Goal: Task Accomplishment & Management: Manage account settings

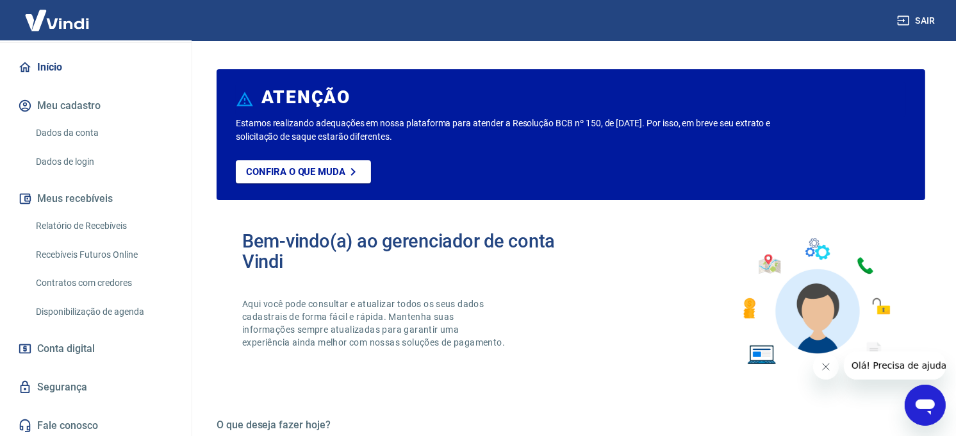
scroll to position [111, 0]
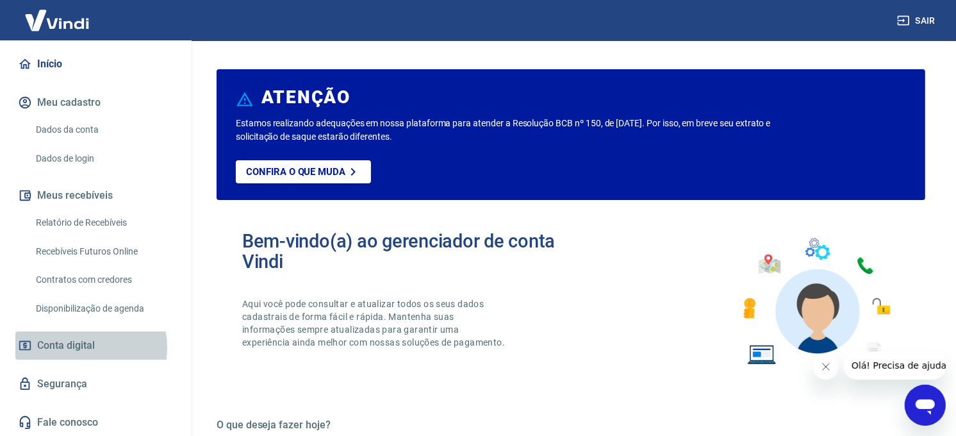
click at [74, 347] on span "Conta digital" at bounding box center [66, 345] width 58 height 18
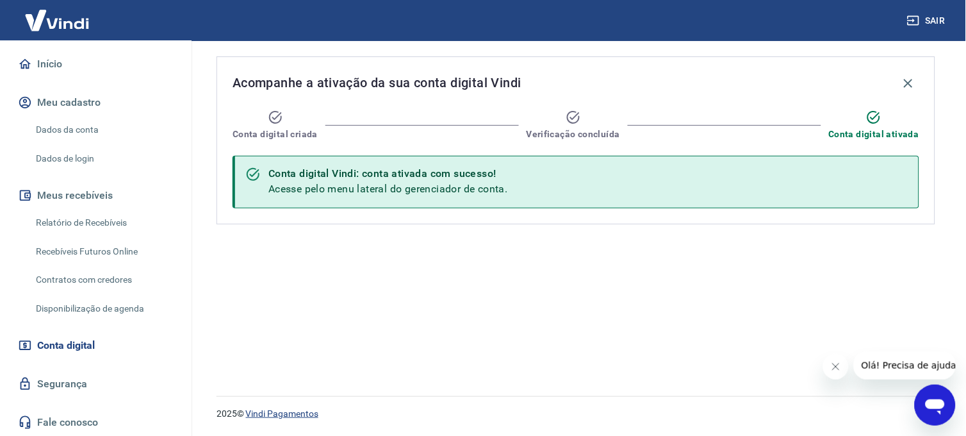
click at [282, 414] on link "Vindi Pagamentos" at bounding box center [282, 413] width 72 height 10
click at [85, 308] on link "Disponibilização de agenda" at bounding box center [103, 308] width 145 height 26
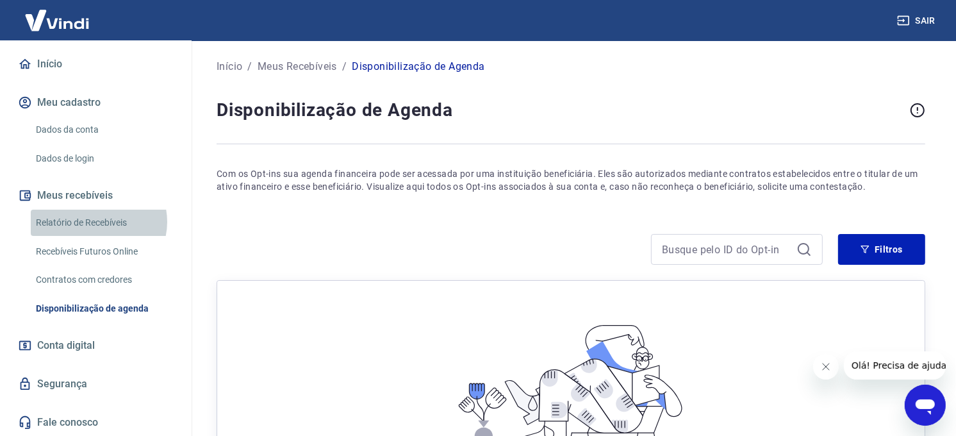
click at [98, 222] on link "Relatório de Recebíveis" at bounding box center [103, 222] width 145 height 26
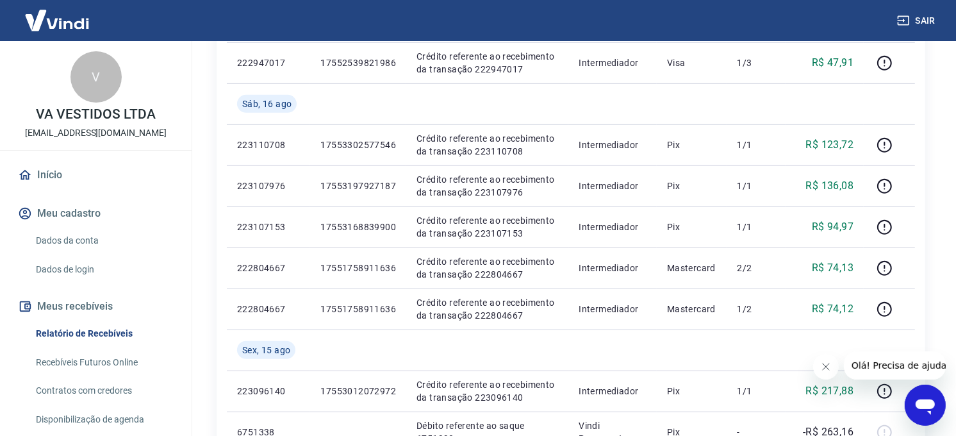
click at [69, 210] on button "Meu cadastro" at bounding box center [95, 213] width 161 height 28
click at [55, 210] on button "Meu cadastro" at bounding box center [95, 213] width 161 height 28
click at [54, 240] on link "Dados da conta" at bounding box center [103, 240] width 145 height 26
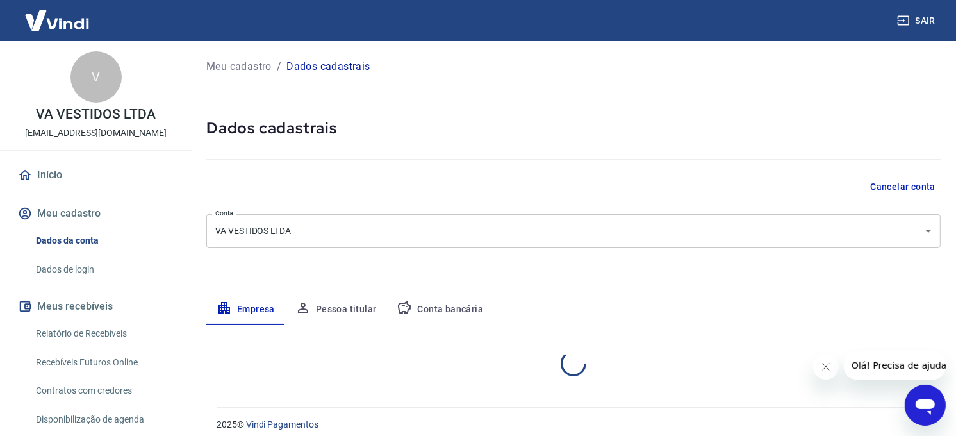
select select "SP"
select select "business"
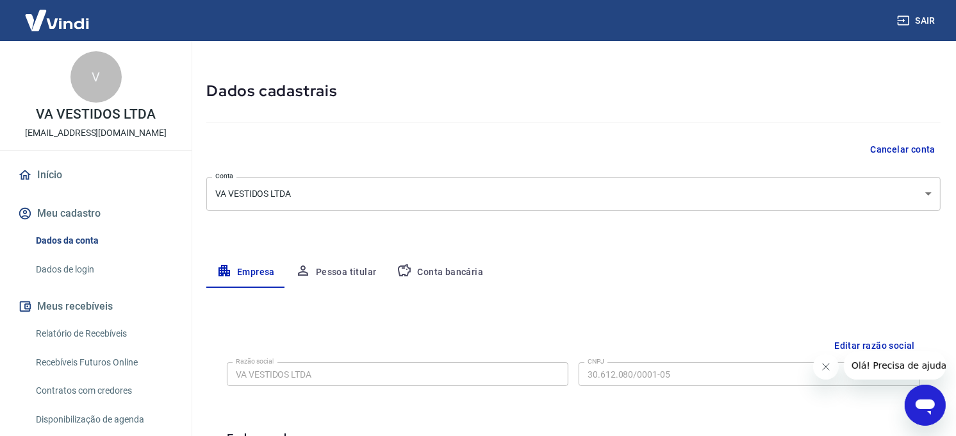
scroll to position [71, 0]
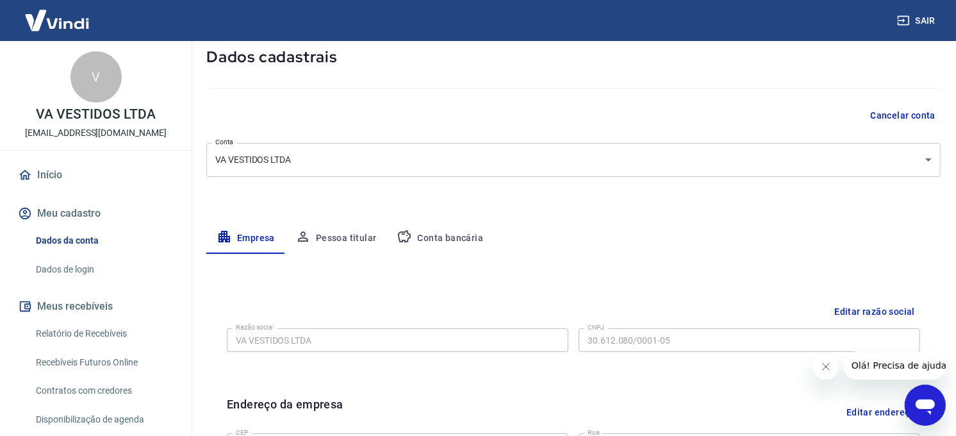
click at [931, 161] on body "Sair V VA VESTIDOS LTDA [EMAIL_ADDRESS][DOMAIN_NAME] Início Meu cadastro Dados …" at bounding box center [478, 147] width 956 height 436
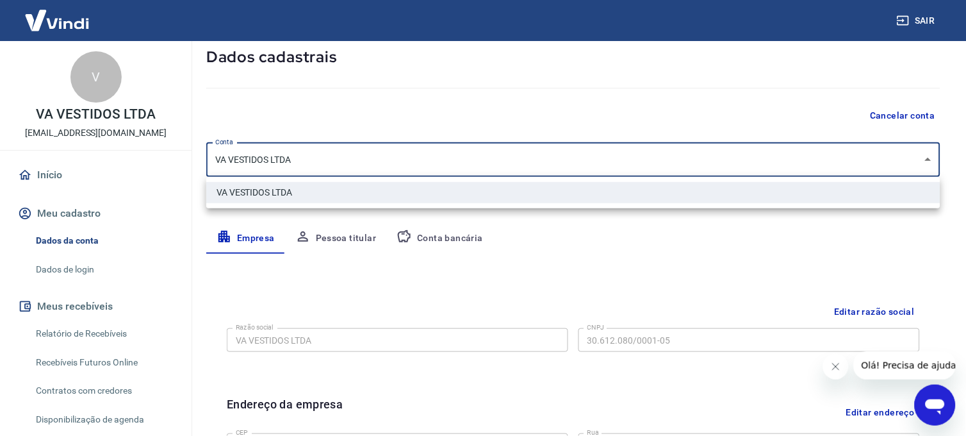
click at [930, 161] on div at bounding box center [483, 218] width 966 height 436
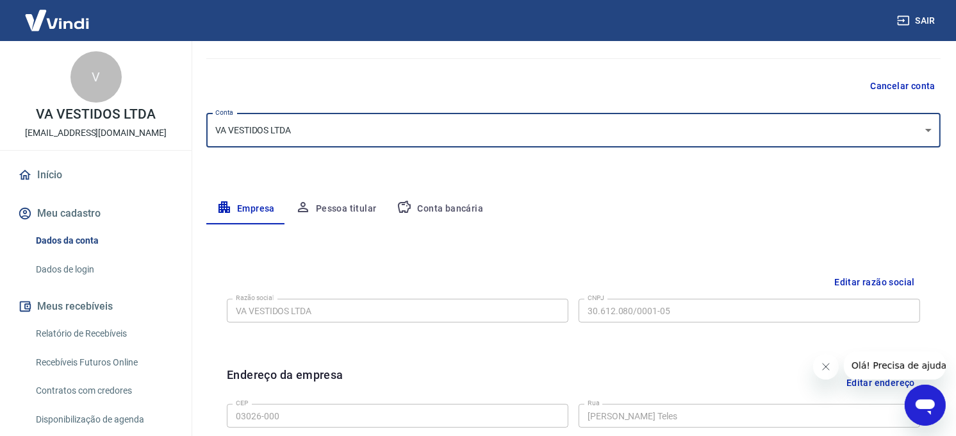
scroll to position [0, 0]
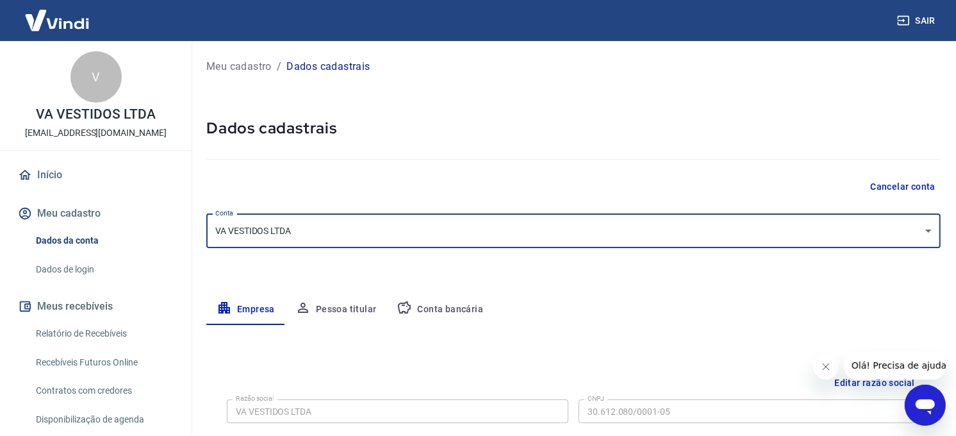
click at [927, 15] on button "Sair" at bounding box center [917, 21] width 46 height 24
